Goal: Information Seeking & Learning: Find specific fact

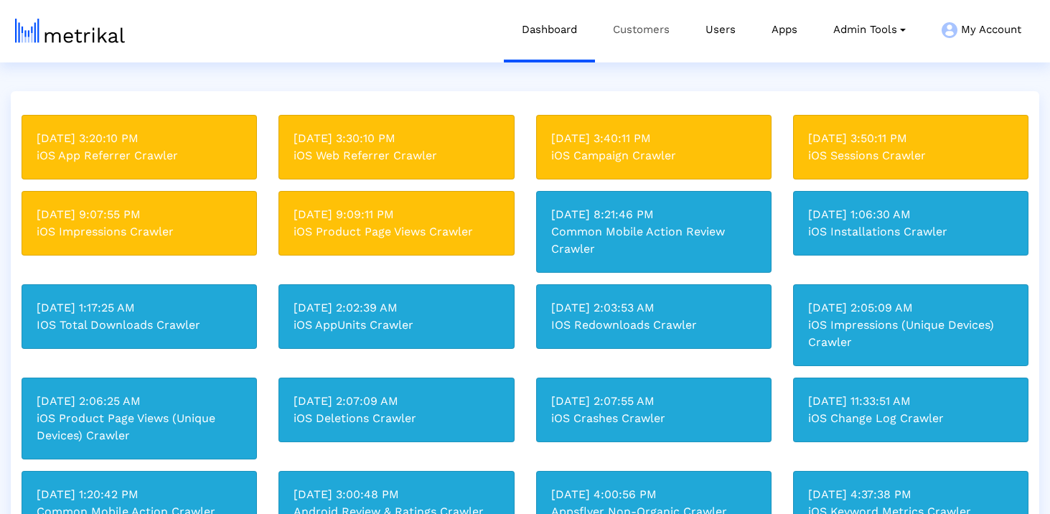
click at [599, 34] on link "Customers" at bounding box center [641, 30] width 93 height 60
click at [628, 31] on link "Customers" at bounding box center [646, 30] width 93 height 60
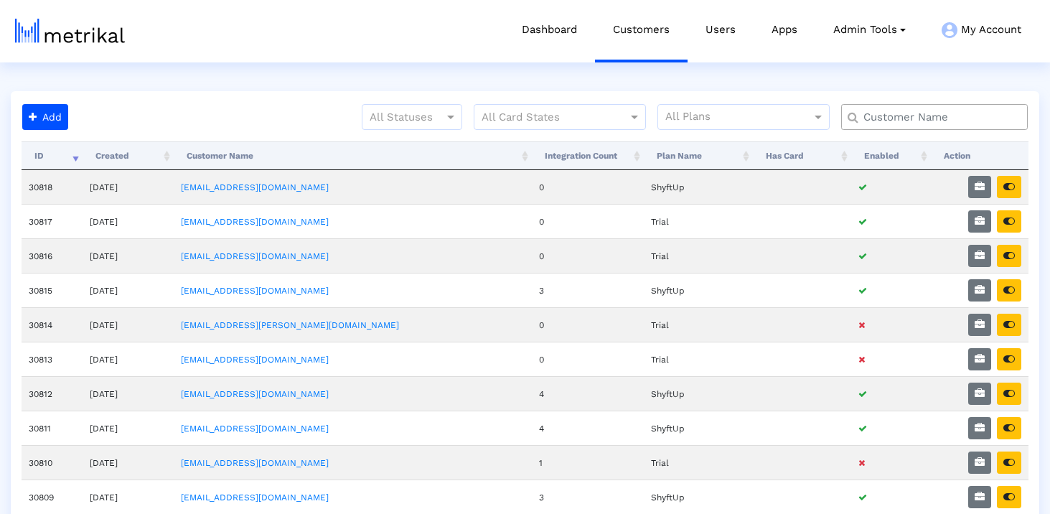
click at [901, 123] on input "text" at bounding box center [938, 117] width 169 height 15
type input "x"
type input "q"
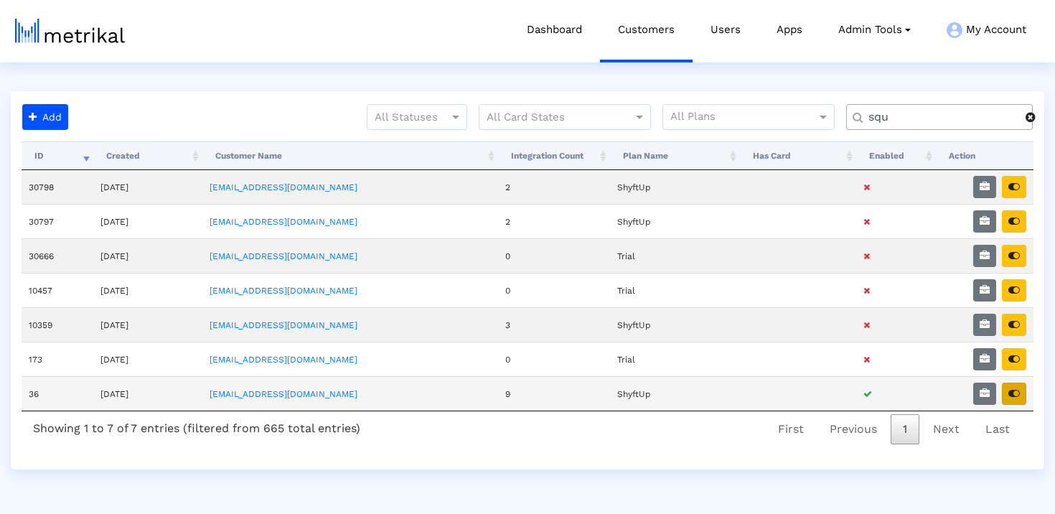
type input "squ"
click at [1019, 391] on icon "button" at bounding box center [1014, 393] width 11 height 10
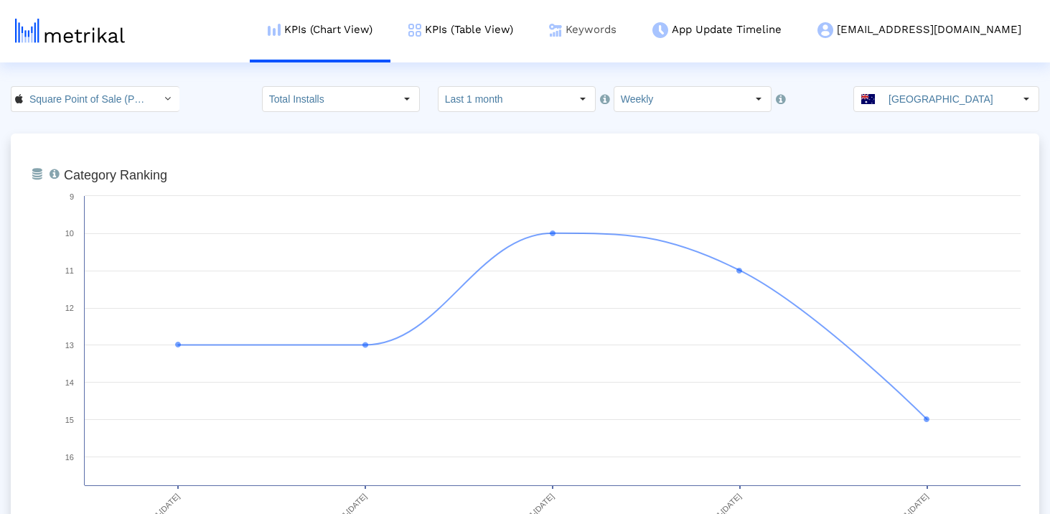
click at [629, 34] on link "Keywords" at bounding box center [582, 30] width 103 height 60
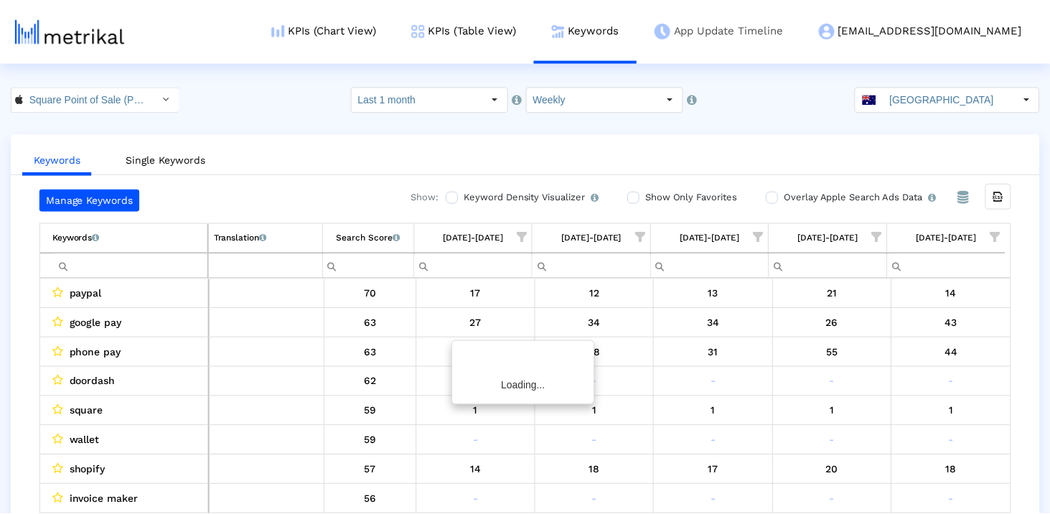
scroll to position [8, 0]
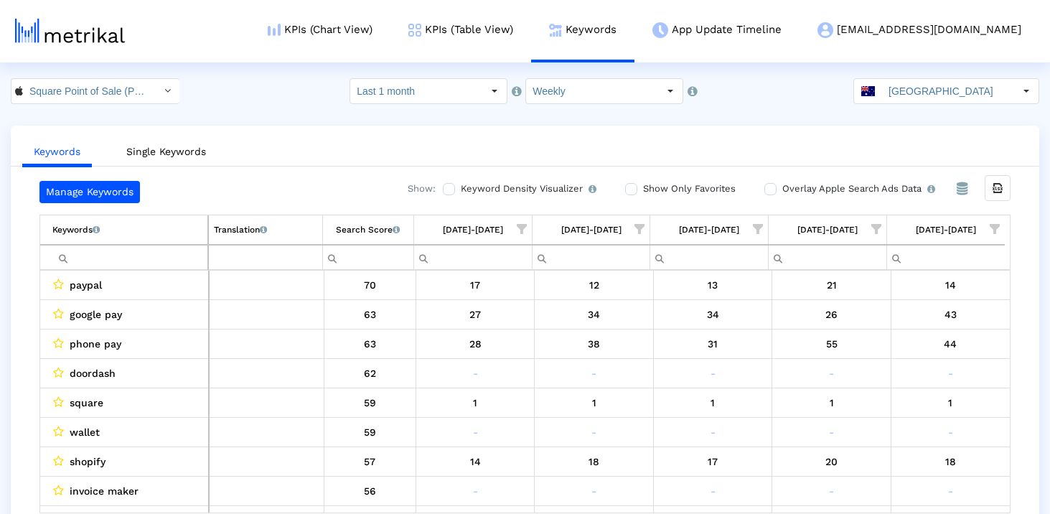
click at [91, 261] on input "Filter cell" at bounding box center [129, 258] width 155 height 24
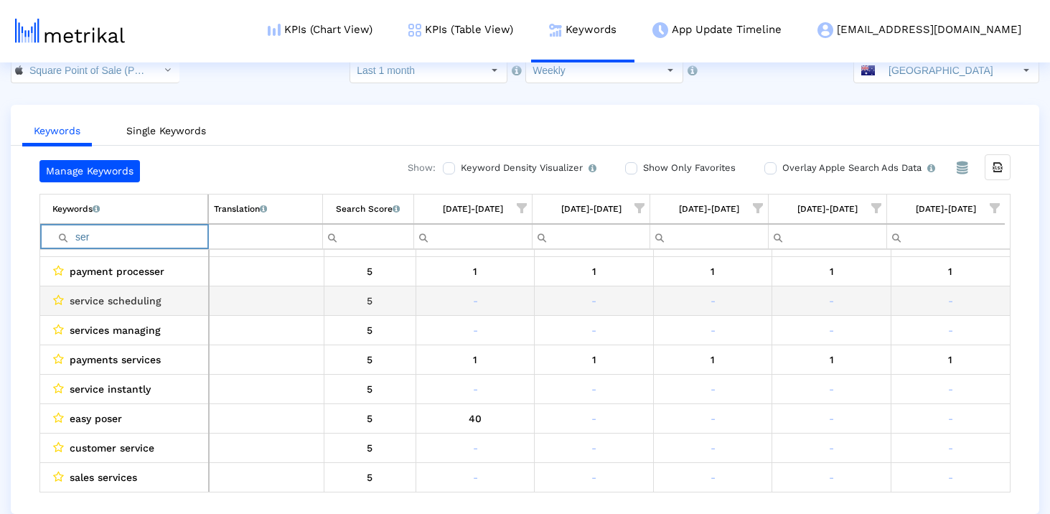
scroll to position [0, 0]
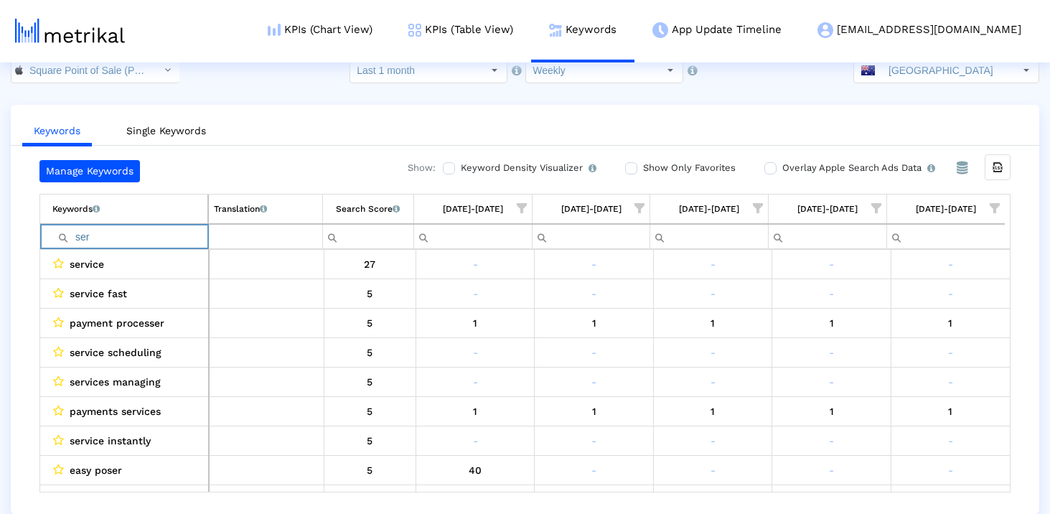
click at [97, 240] on input "ser" at bounding box center [129, 237] width 155 height 24
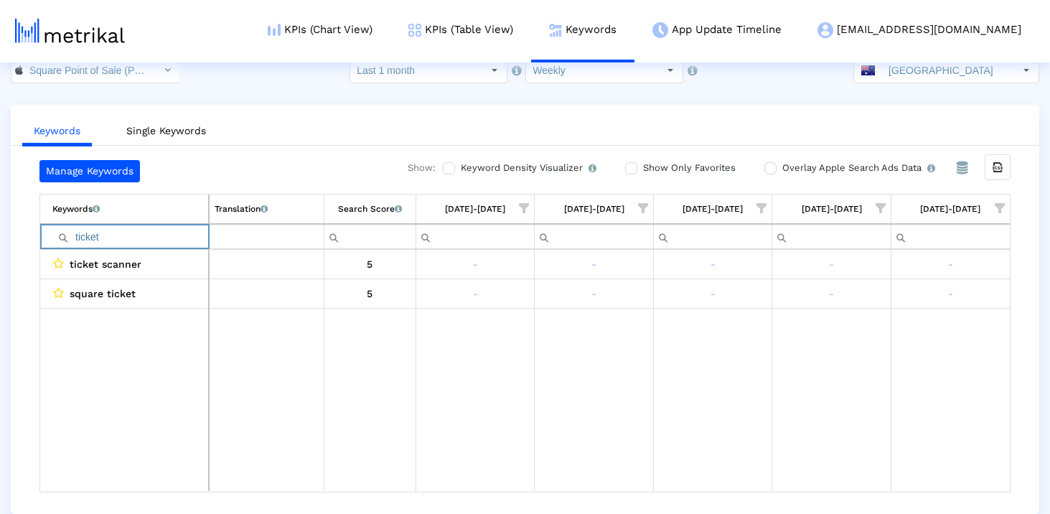
click at [151, 243] on input "ticket" at bounding box center [130, 237] width 156 height 24
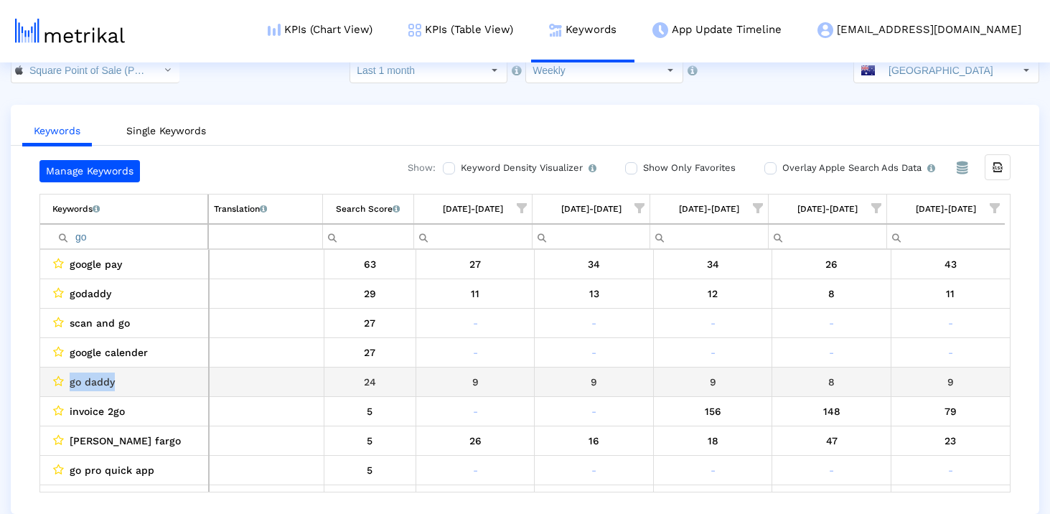
drag, startPoint x: 124, startPoint y: 386, endPoint x: 65, endPoint y: 386, distance: 59.6
click at [65, 386] on div "go daddy" at bounding box center [127, 382] width 151 height 19
copy div "go daddy"
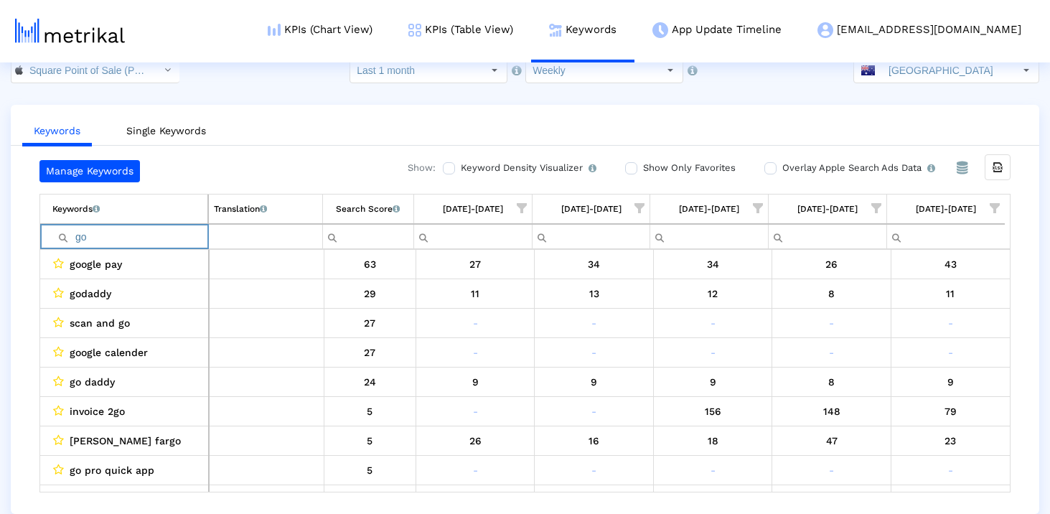
click at [167, 237] on input "go" at bounding box center [129, 237] width 155 height 24
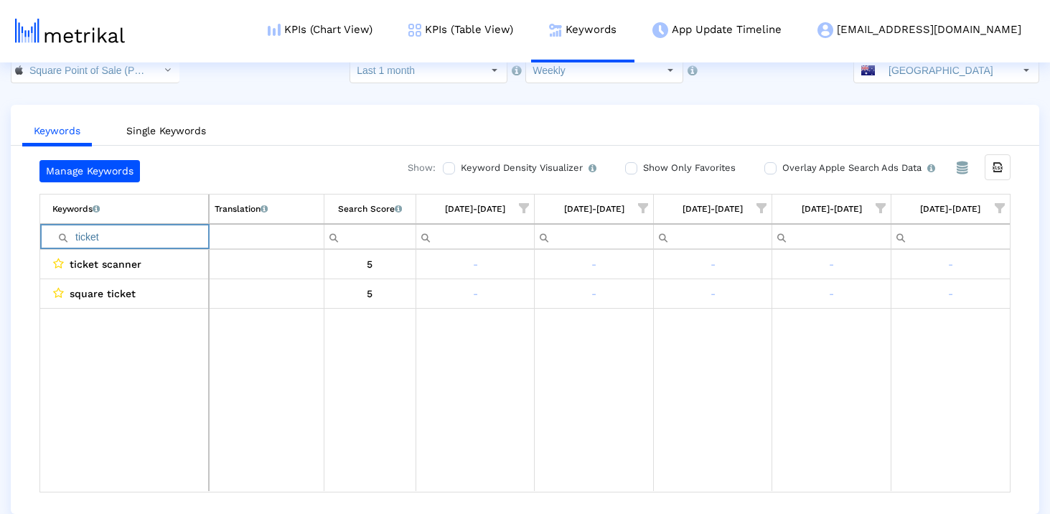
type input "ticket"
click at [902, 77] on input "Australia" at bounding box center [948, 70] width 132 height 24
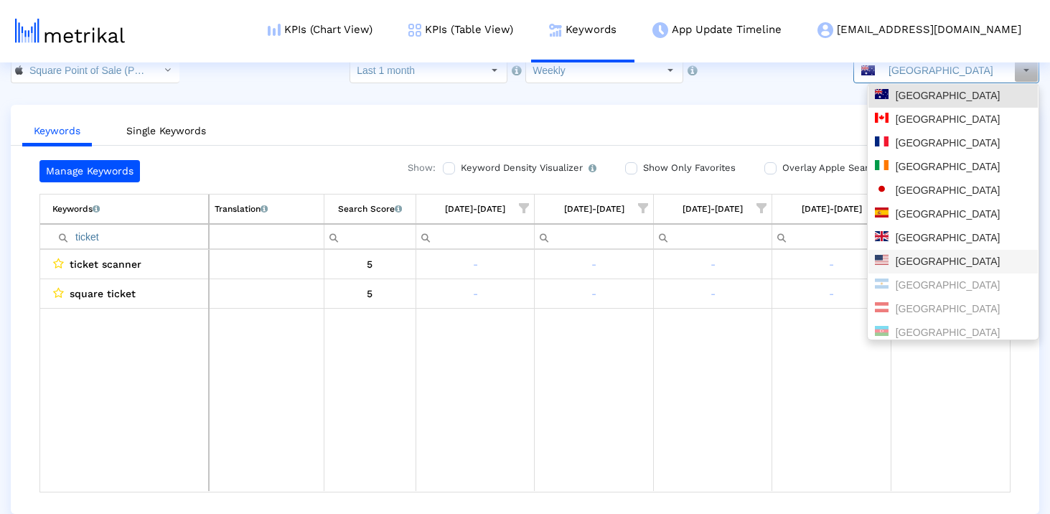
click at [907, 253] on div "United States" at bounding box center [953, 262] width 169 height 24
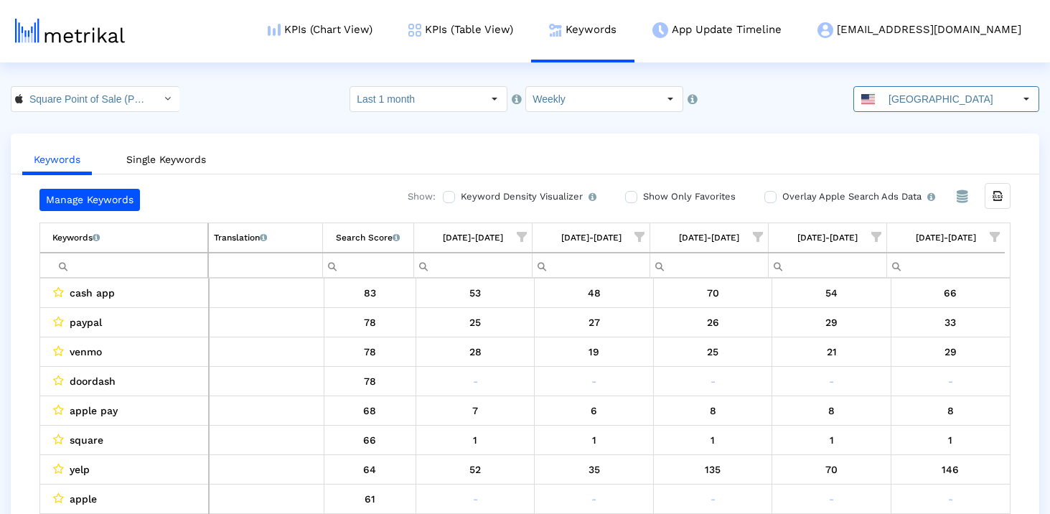
click at [94, 261] on input "Filter cell" at bounding box center [129, 265] width 155 height 24
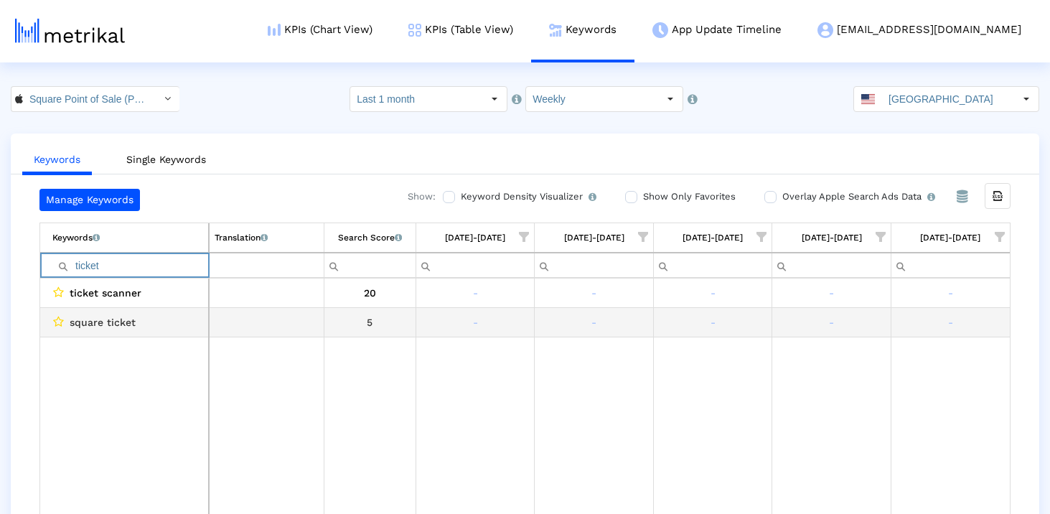
scroll to position [29, 0]
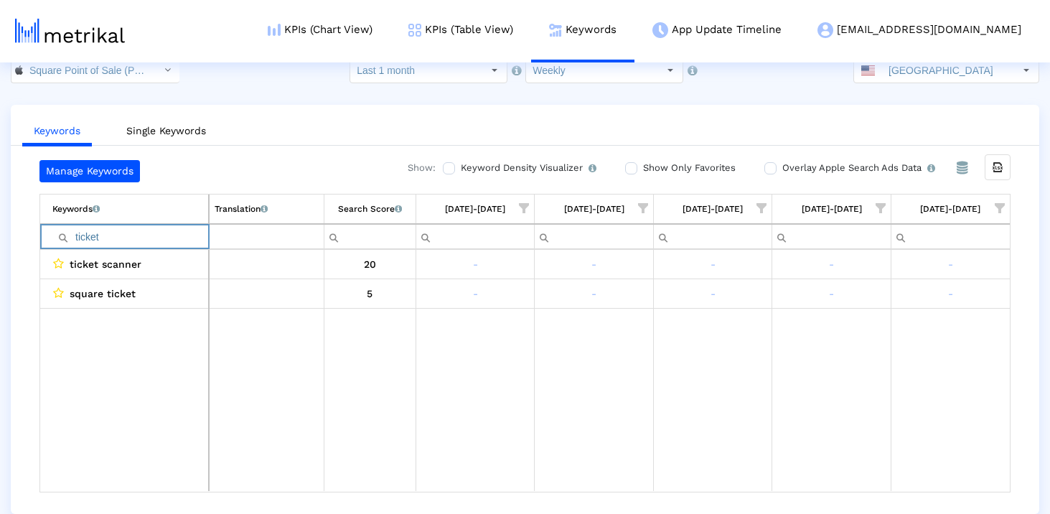
click at [164, 231] on input "ticket" at bounding box center [130, 237] width 156 height 24
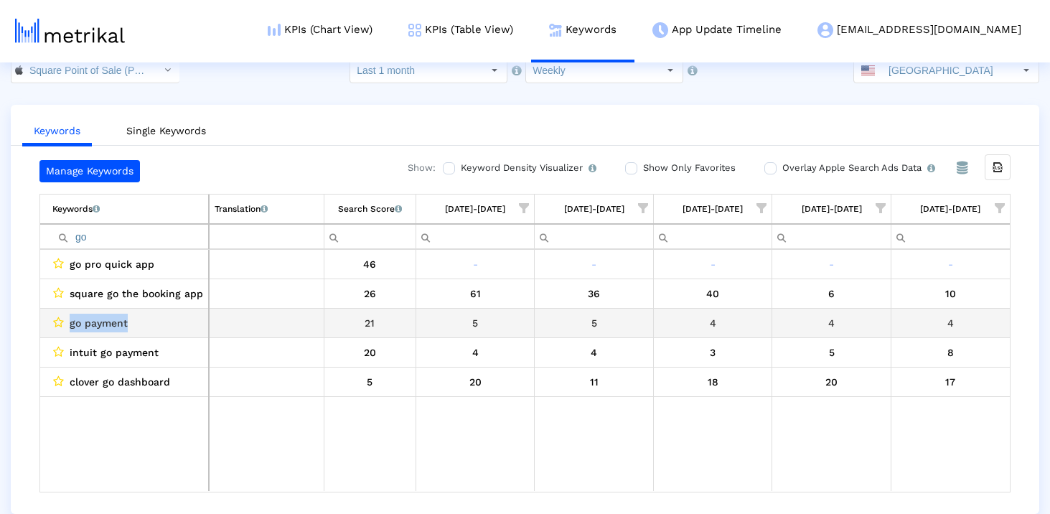
drag, startPoint x: 141, startPoint y: 327, endPoint x: 67, endPoint y: 328, distance: 74.0
click at [67, 328] on div "go payment" at bounding box center [127, 323] width 151 height 19
copy span "go payment"
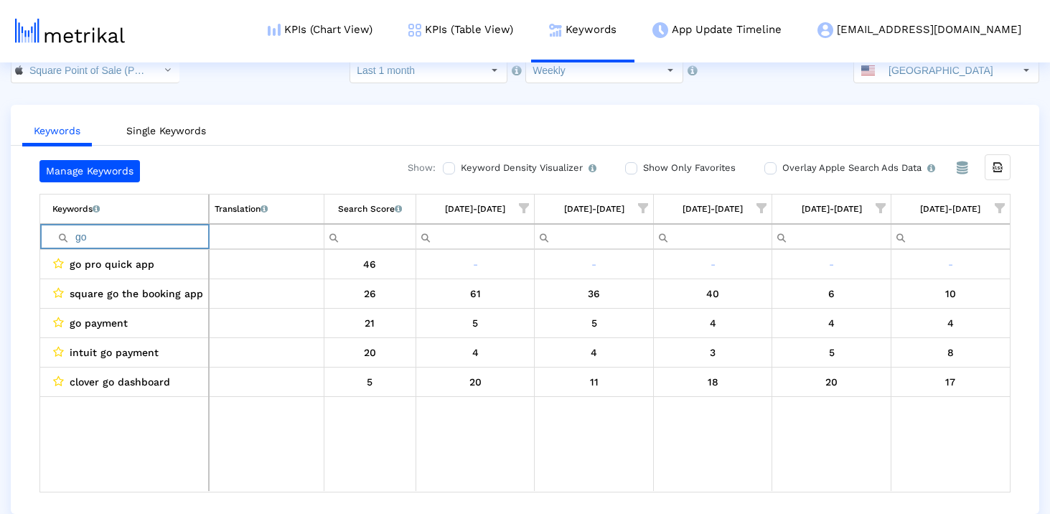
click at [147, 234] on input "go" at bounding box center [130, 237] width 156 height 24
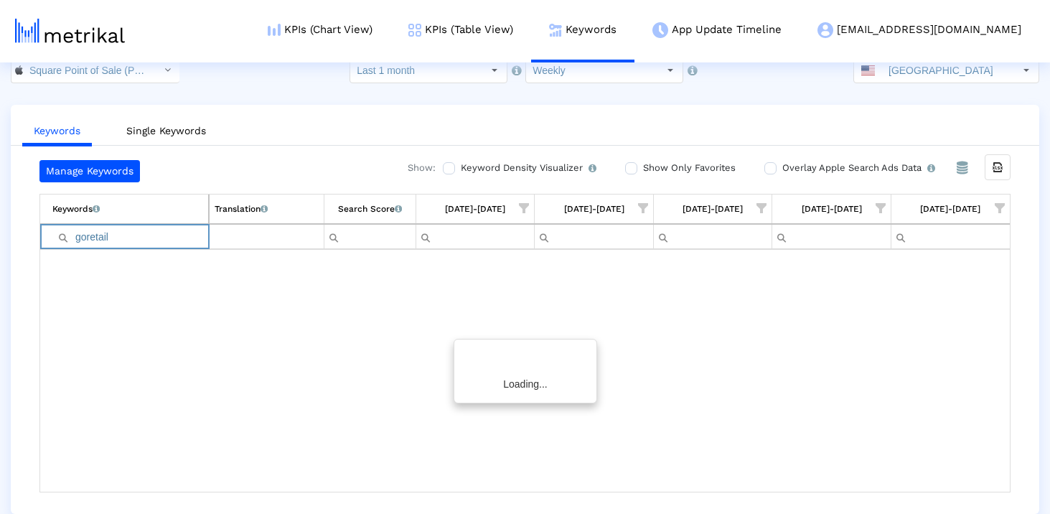
click at [147, 234] on input "goretail" at bounding box center [130, 237] width 156 height 24
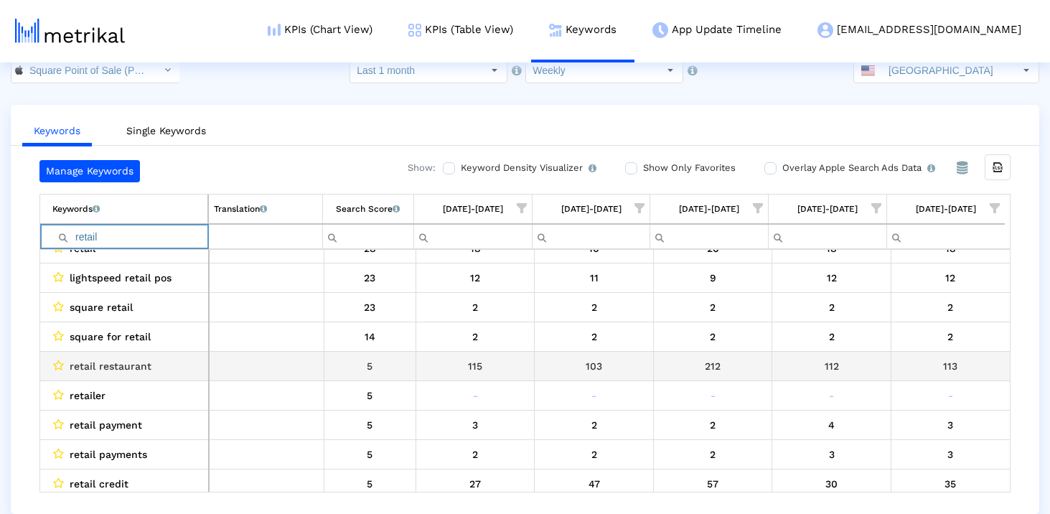
scroll to position [0, 0]
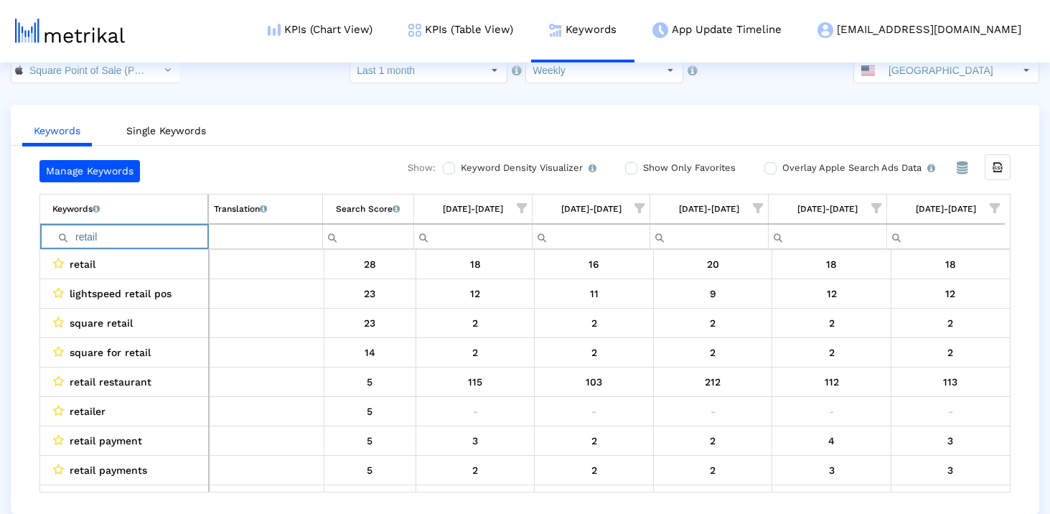
click at [123, 240] on input "retail" at bounding box center [129, 237] width 155 height 24
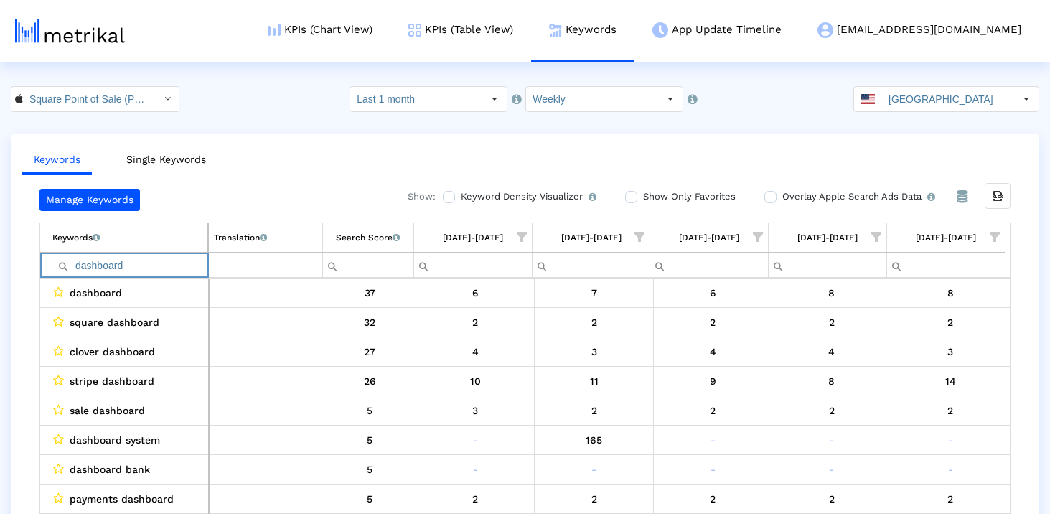
click at [103, 268] on input "dashboard" at bounding box center [129, 265] width 155 height 24
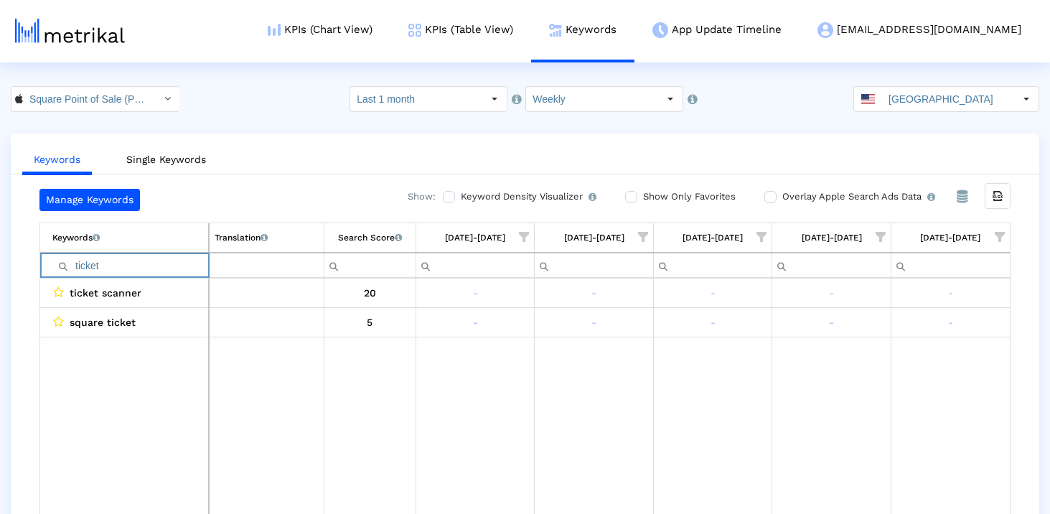
click at [175, 253] on input "ticket" at bounding box center [130, 265] width 156 height 24
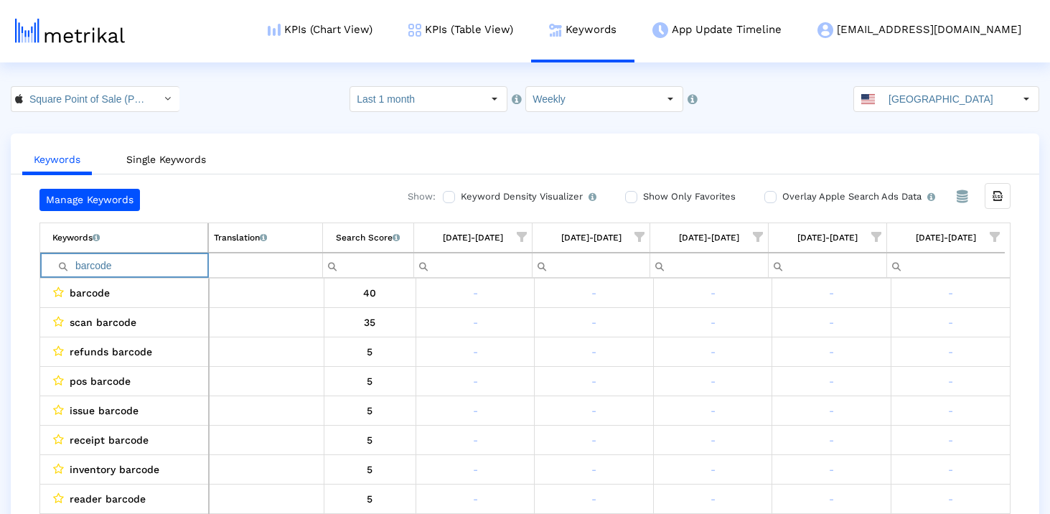
click at [148, 266] on input "barcode" at bounding box center [129, 265] width 155 height 24
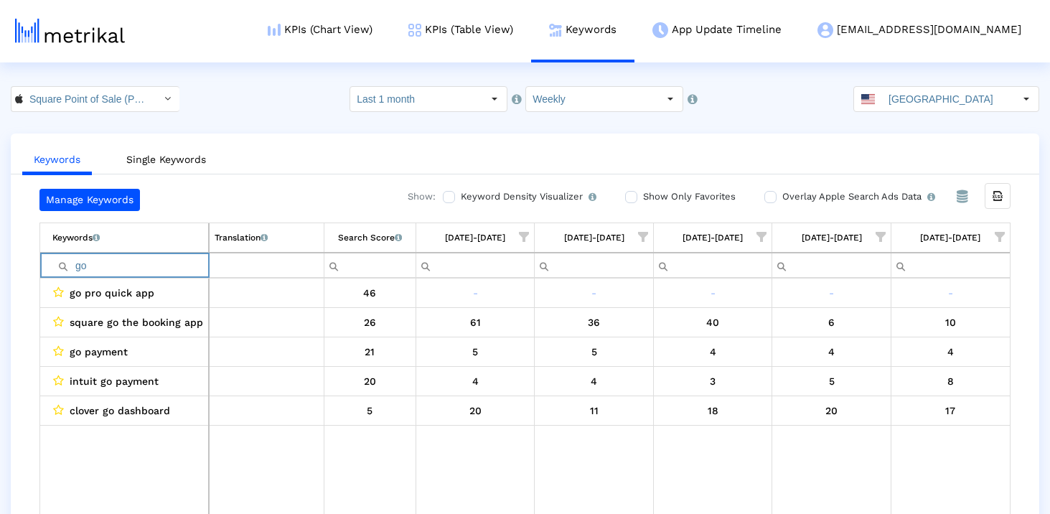
click at [136, 266] on input "go" at bounding box center [130, 265] width 156 height 24
click at [136, 266] on input "gore" at bounding box center [130, 265] width 156 height 24
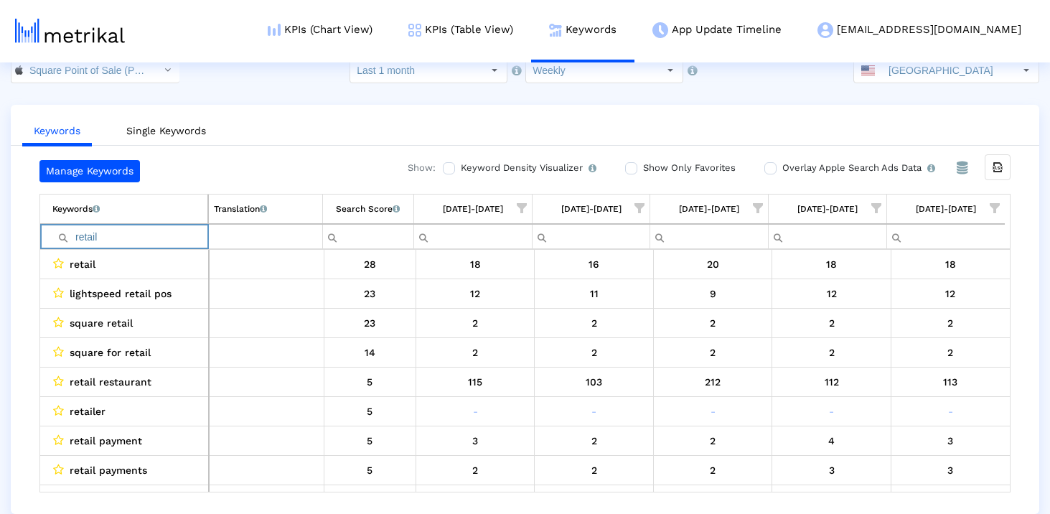
click at [160, 228] on input "retail" at bounding box center [129, 237] width 155 height 24
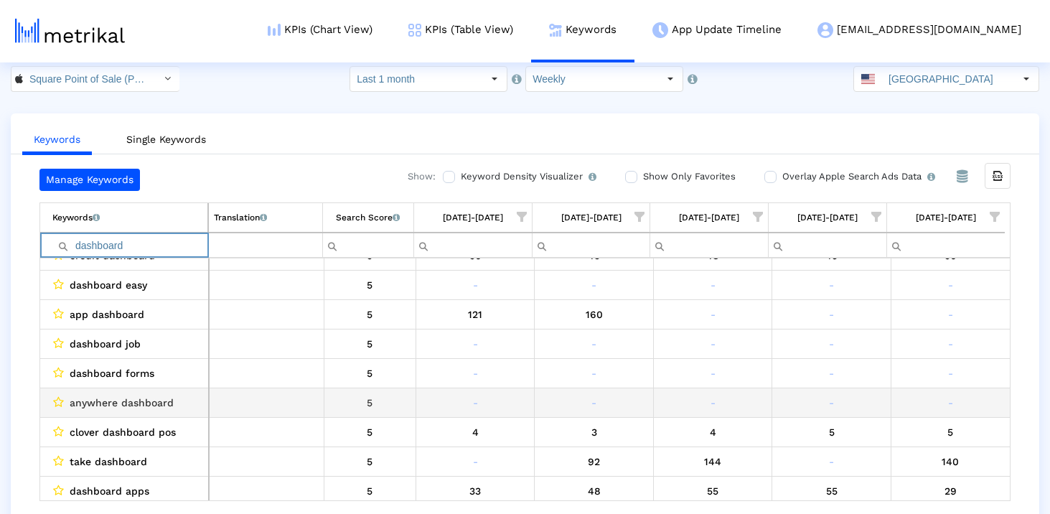
scroll to position [410, 0]
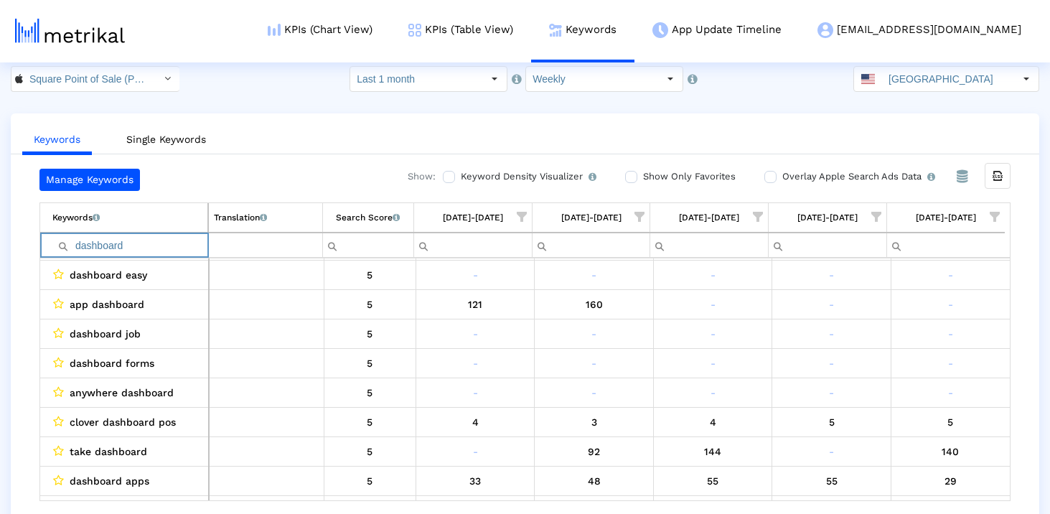
click at [113, 248] on input "dashboard" at bounding box center [129, 245] width 155 height 24
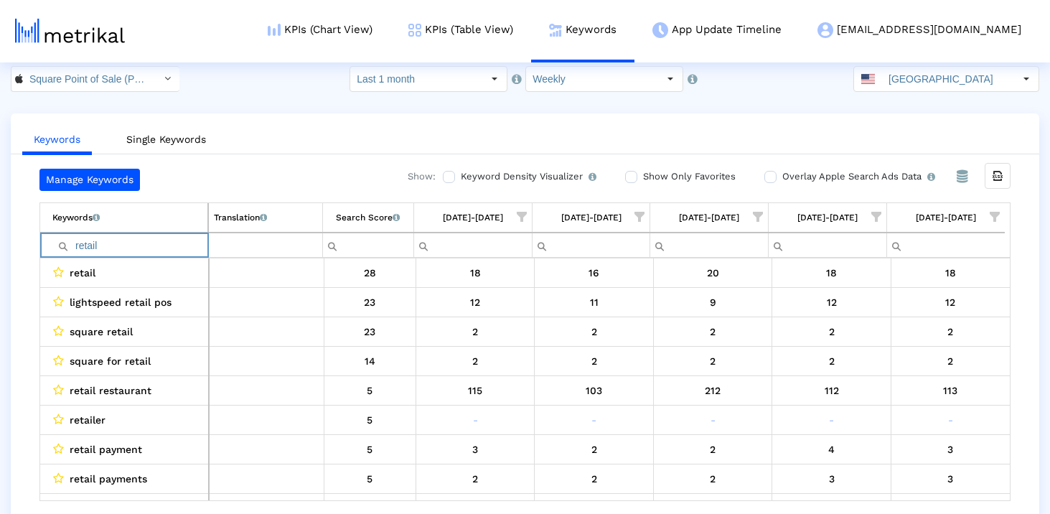
click at [3, 327] on div "Keywords Single Keywords Manage Keywords Show: Keyword Density Visualizer Turn …" at bounding box center [525, 317] width 1050 height 409
click at [179, 245] on input "retail" at bounding box center [129, 245] width 155 height 24
click at [108, 245] on input "dashboard" at bounding box center [129, 245] width 155 height 24
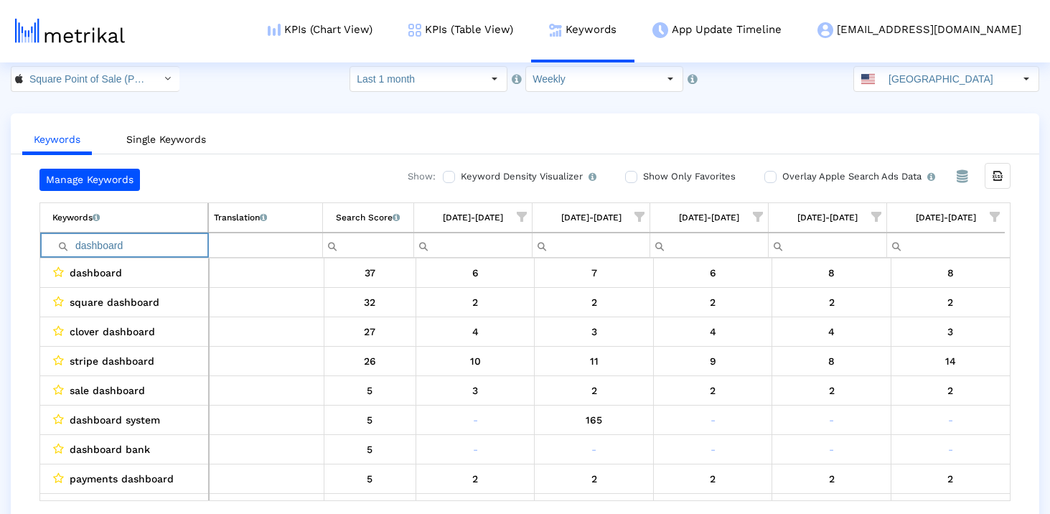
click at [108, 245] on input "dashboard" at bounding box center [129, 245] width 155 height 24
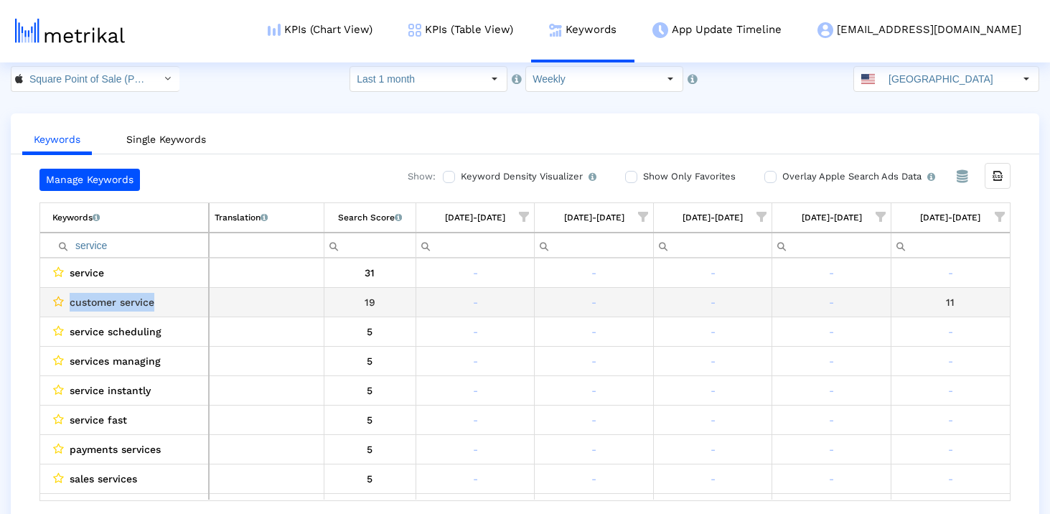
drag, startPoint x: 173, startPoint y: 303, endPoint x: 55, endPoint y: 305, distance: 118.5
click at [55, 303] on div "customer service" at bounding box center [127, 302] width 151 height 19
copy div "customer service"
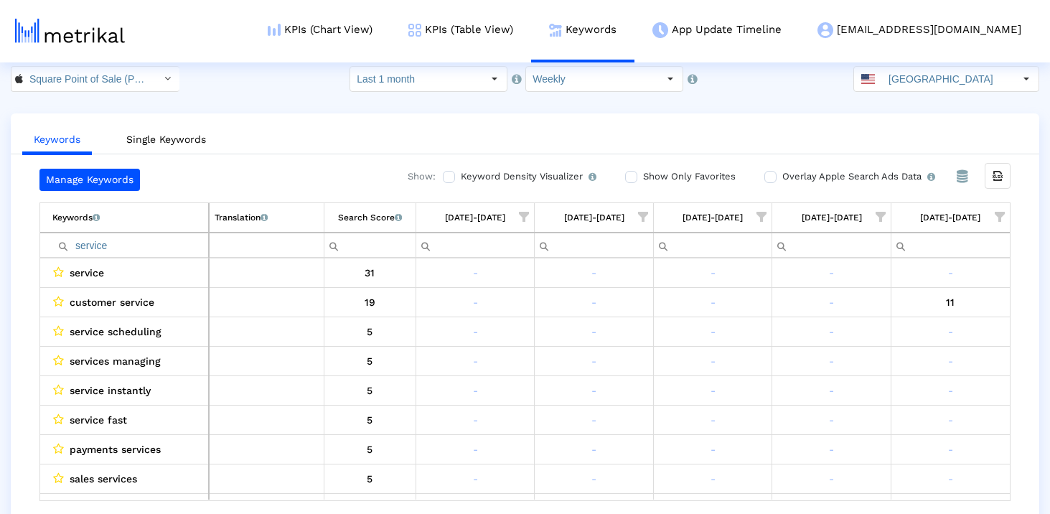
click at [152, 237] on input "service" at bounding box center [130, 245] width 156 height 24
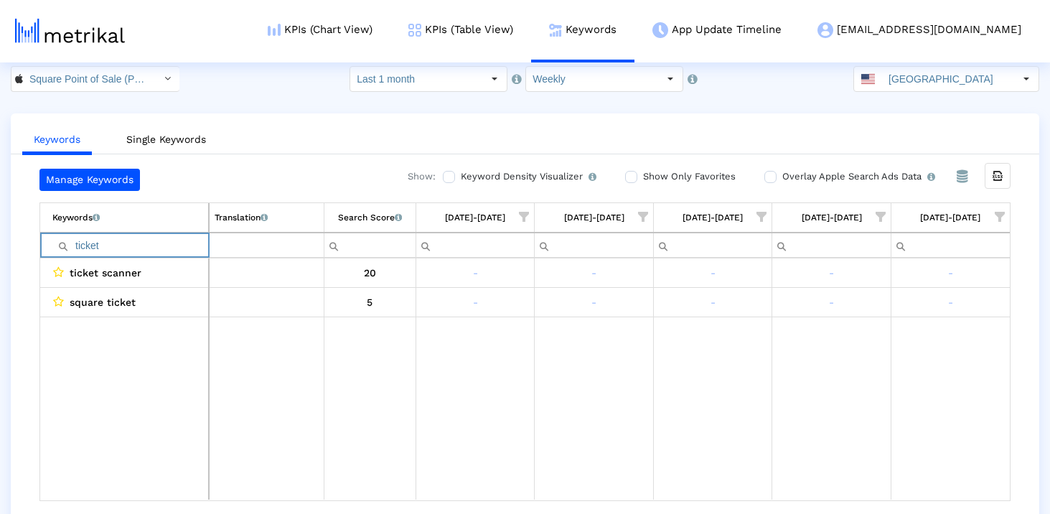
click at [118, 248] on input "ticket" at bounding box center [130, 245] width 156 height 24
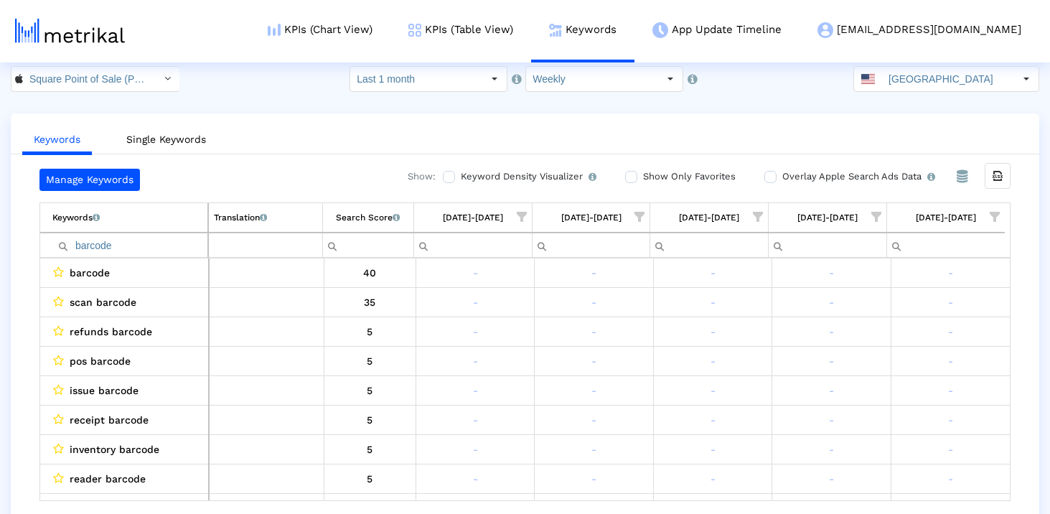
click at [497, 128] on ul "Keywords Single Keywords" at bounding box center [525, 138] width 1029 height 34
click at [152, 251] on input "barcode" at bounding box center [129, 245] width 155 height 24
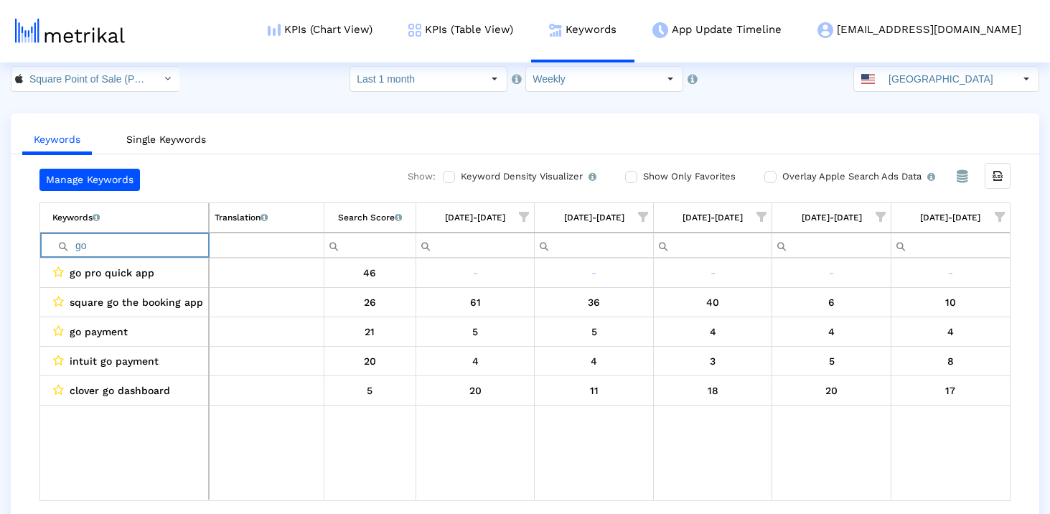
type input "go"
click at [9, 303] on div "Keywords Single Keywords Manage Keywords Show: Keyword Density Visualizer Turn …" at bounding box center [525, 317] width 1050 height 409
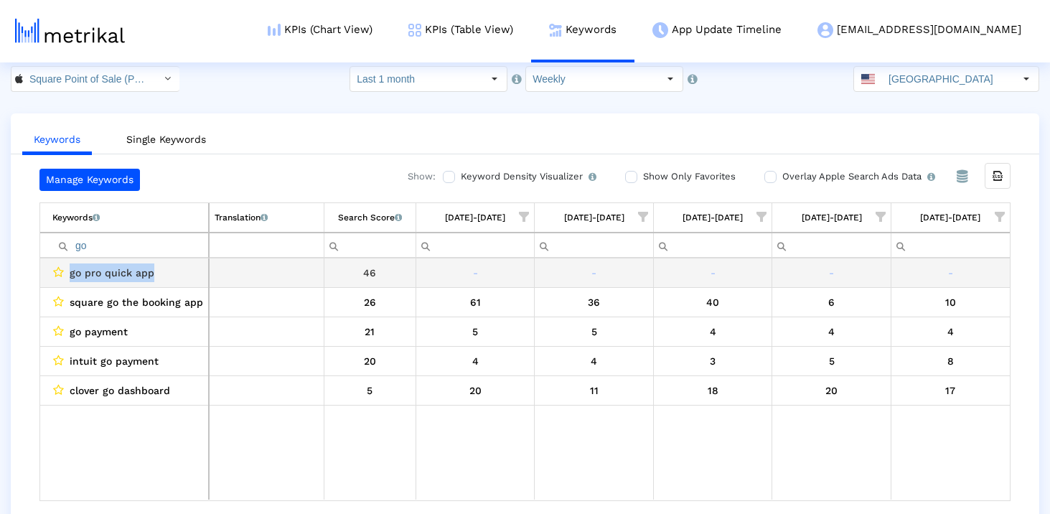
drag, startPoint x: 162, startPoint y: 274, endPoint x: 69, endPoint y: 271, distance: 92.7
click at [69, 271] on div "go pro quick app" at bounding box center [127, 272] width 151 height 19
copy span "go pro quick app"
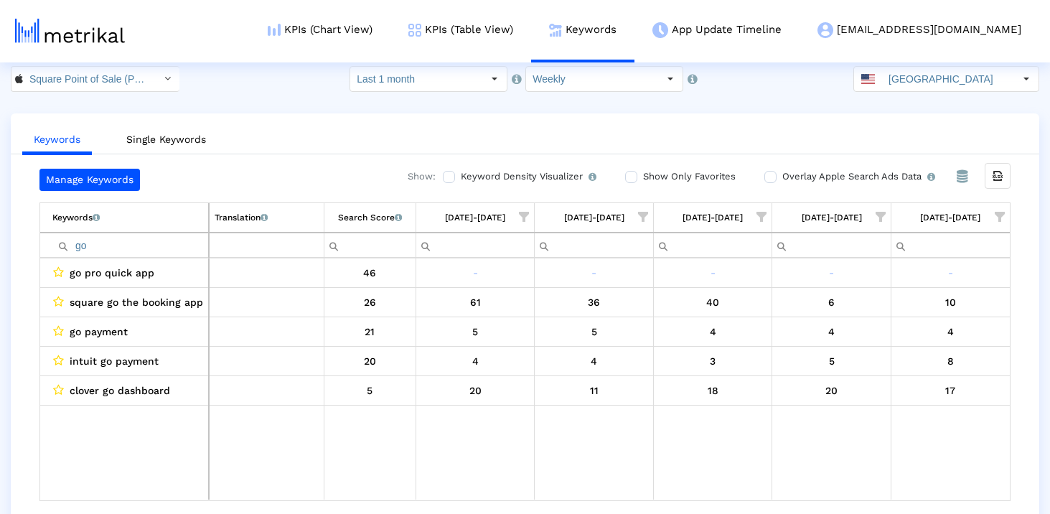
click at [331, 162] on div "Keywords Single Keywords Manage Keywords Show: Keyword Density Visualizer Turn …" at bounding box center [525, 317] width 1029 height 409
click at [233, 82] on div "Square Point of Sale (POS) < 335393788 > Select how far back from today you wou…" at bounding box center [525, 79] width 1050 height 26
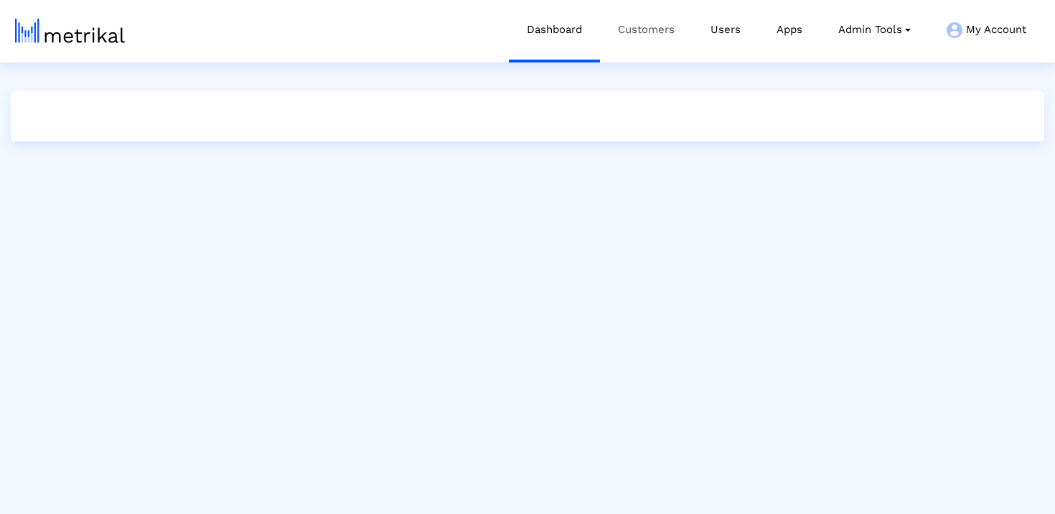
click at [641, 29] on link "Customers" at bounding box center [646, 30] width 93 height 60
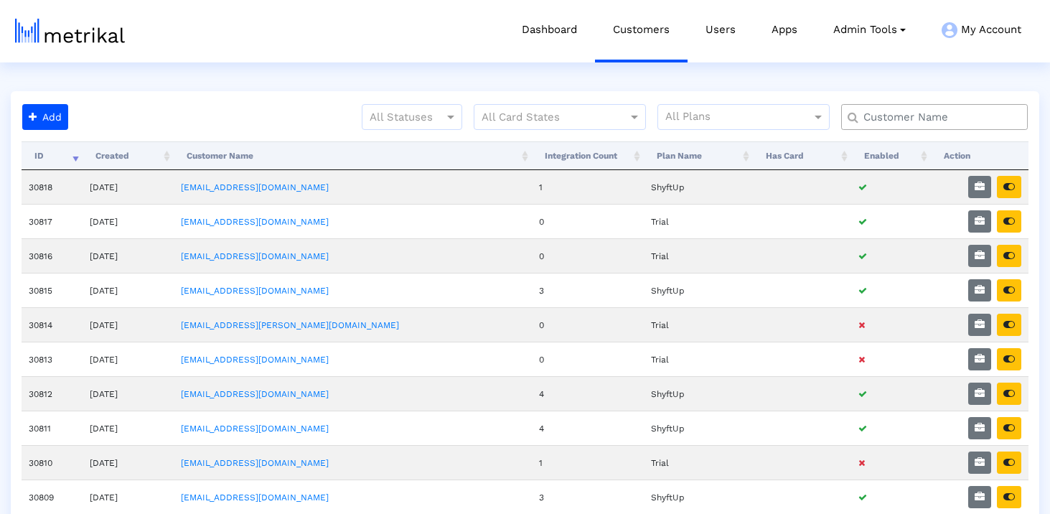
click at [895, 114] on input "text" at bounding box center [938, 117] width 169 height 15
type input "m"
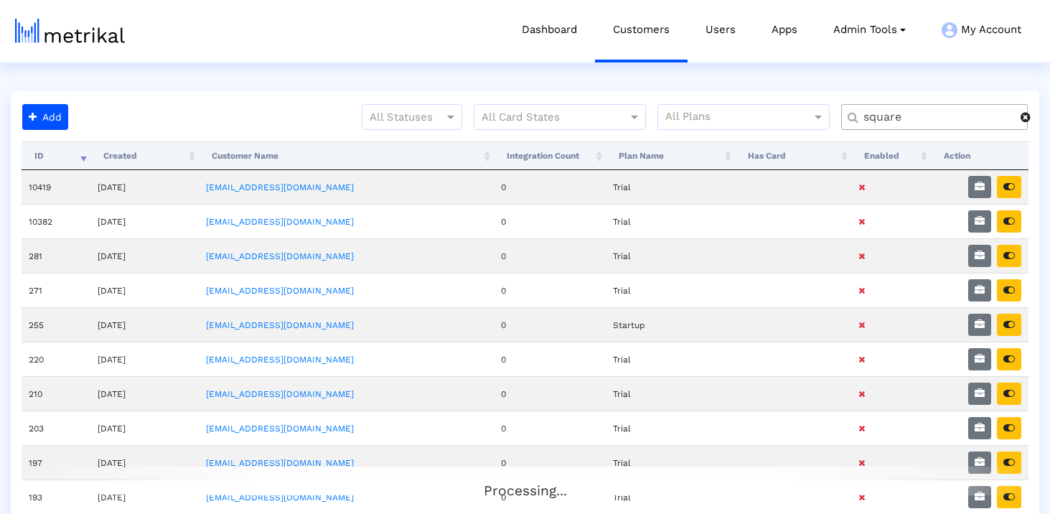
type input "square"
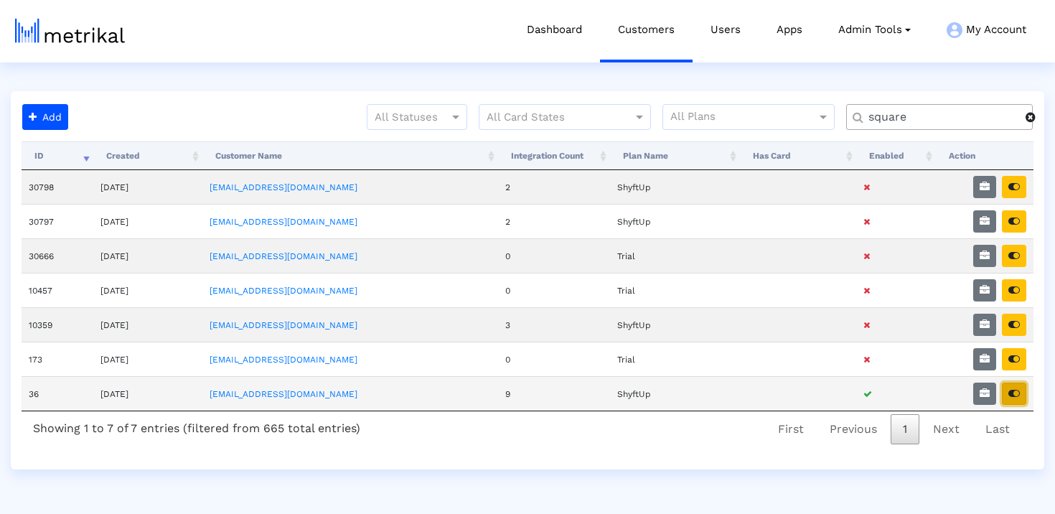
click at [1007, 394] on button "button" at bounding box center [1014, 394] width 24 height 22
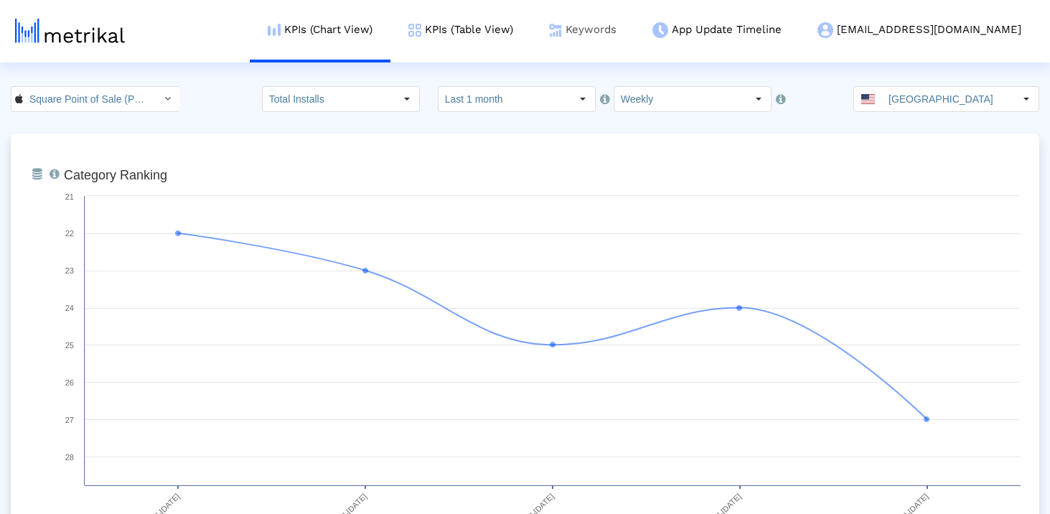
click at [562, 33] on img at bounding box center [555, 30] width 13 height 13
click at [635, 31] on link "Keywords" at bounding box center [582, 30] width 103 height 60
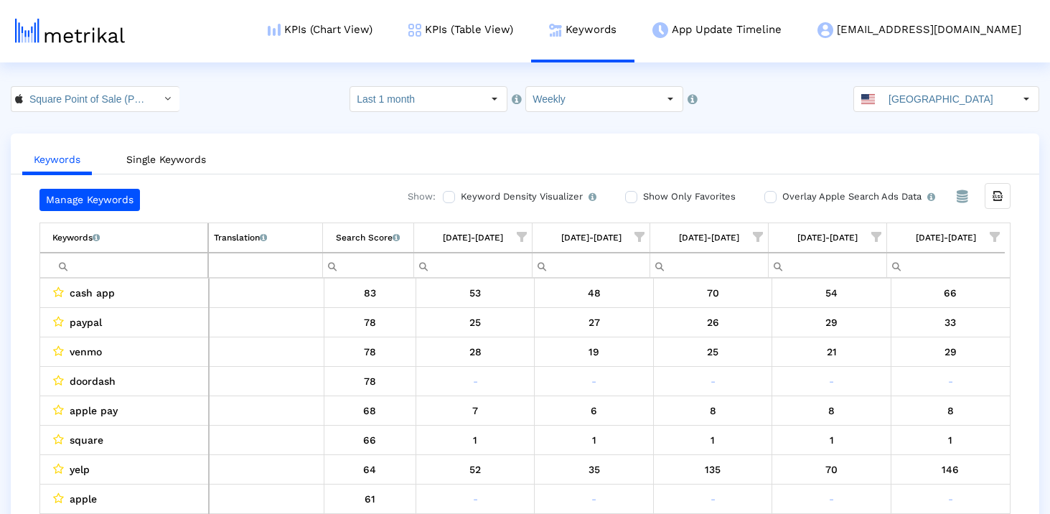
click at [88, 264] on input "Filter cell" at bounding box center [129, 265] width 155 height 24
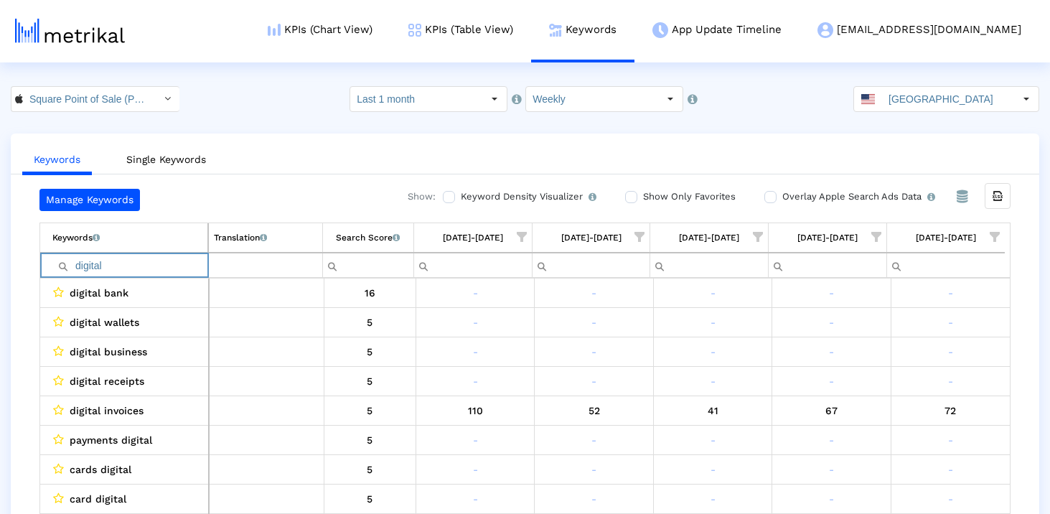
click at [159, 260] on input "digital" at bounding box center [129, 265] width 155 height 24
type input "ğ"
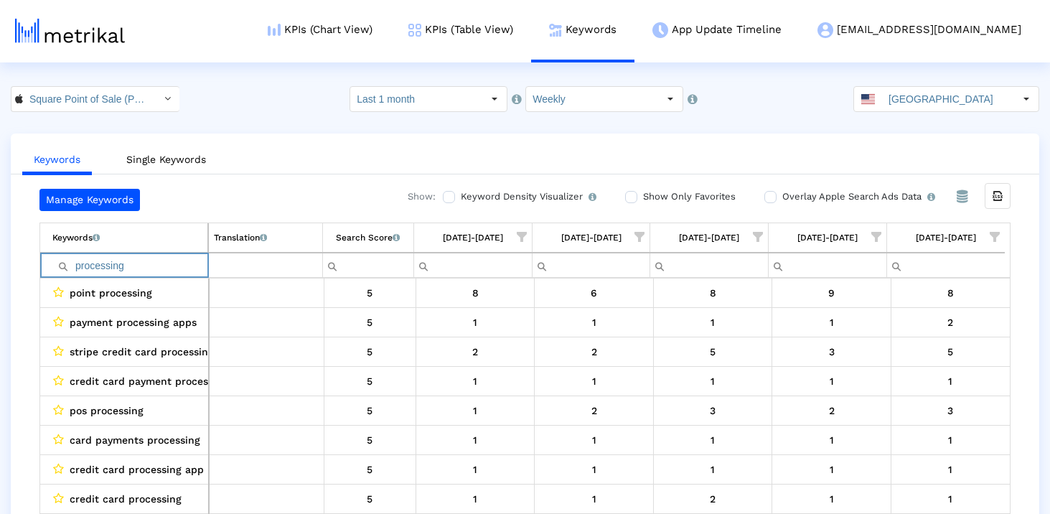
type input "processing"
click at [149, 275] on input "processing" at bounding box center [129, 265] width 155 height 24
